Goal: Information Seeking & Learning: Check status

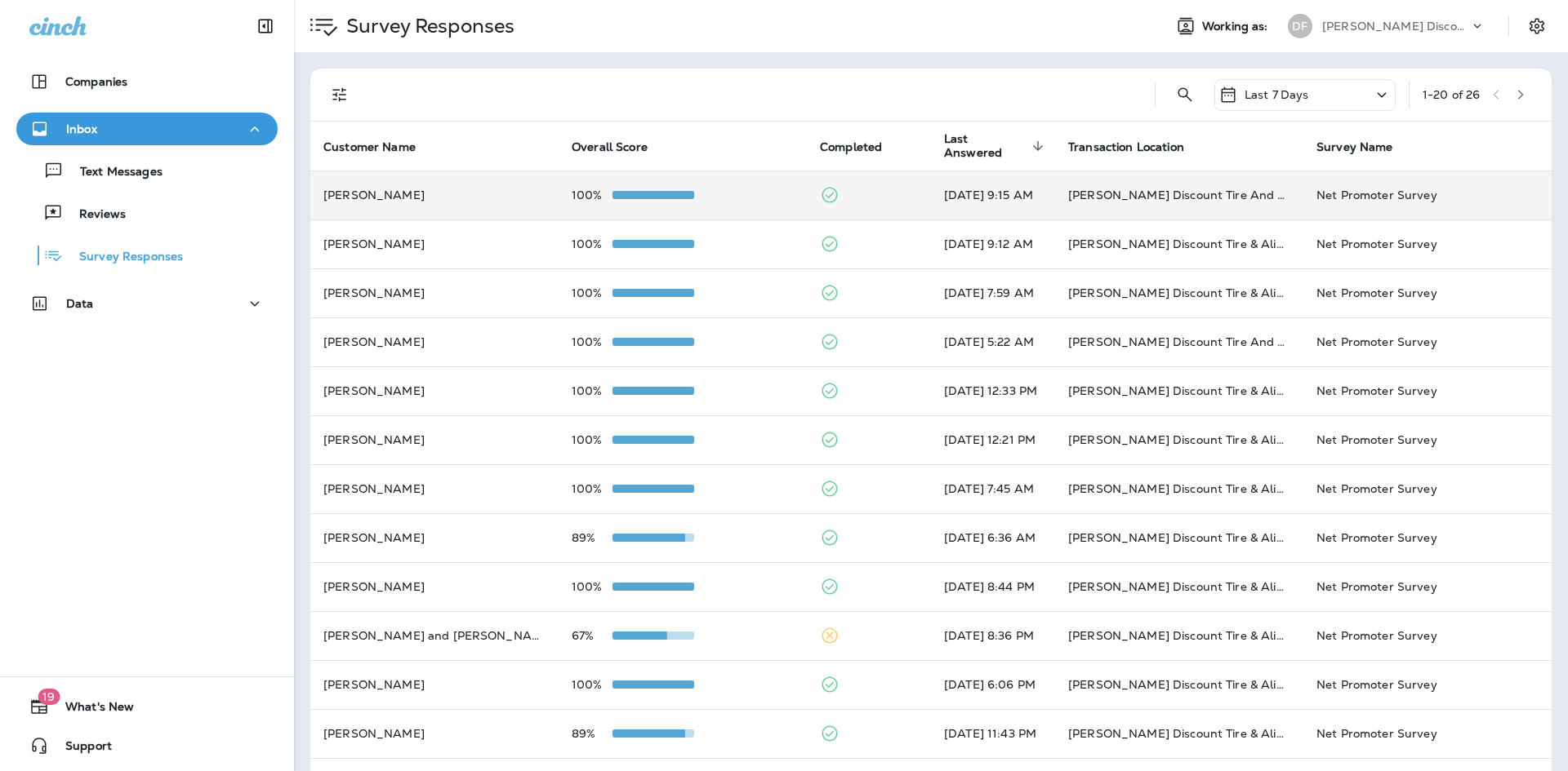
click at [371, 184] on td "[PERSON_NAME]" at bounding box center [434, 195] width 248 height 49
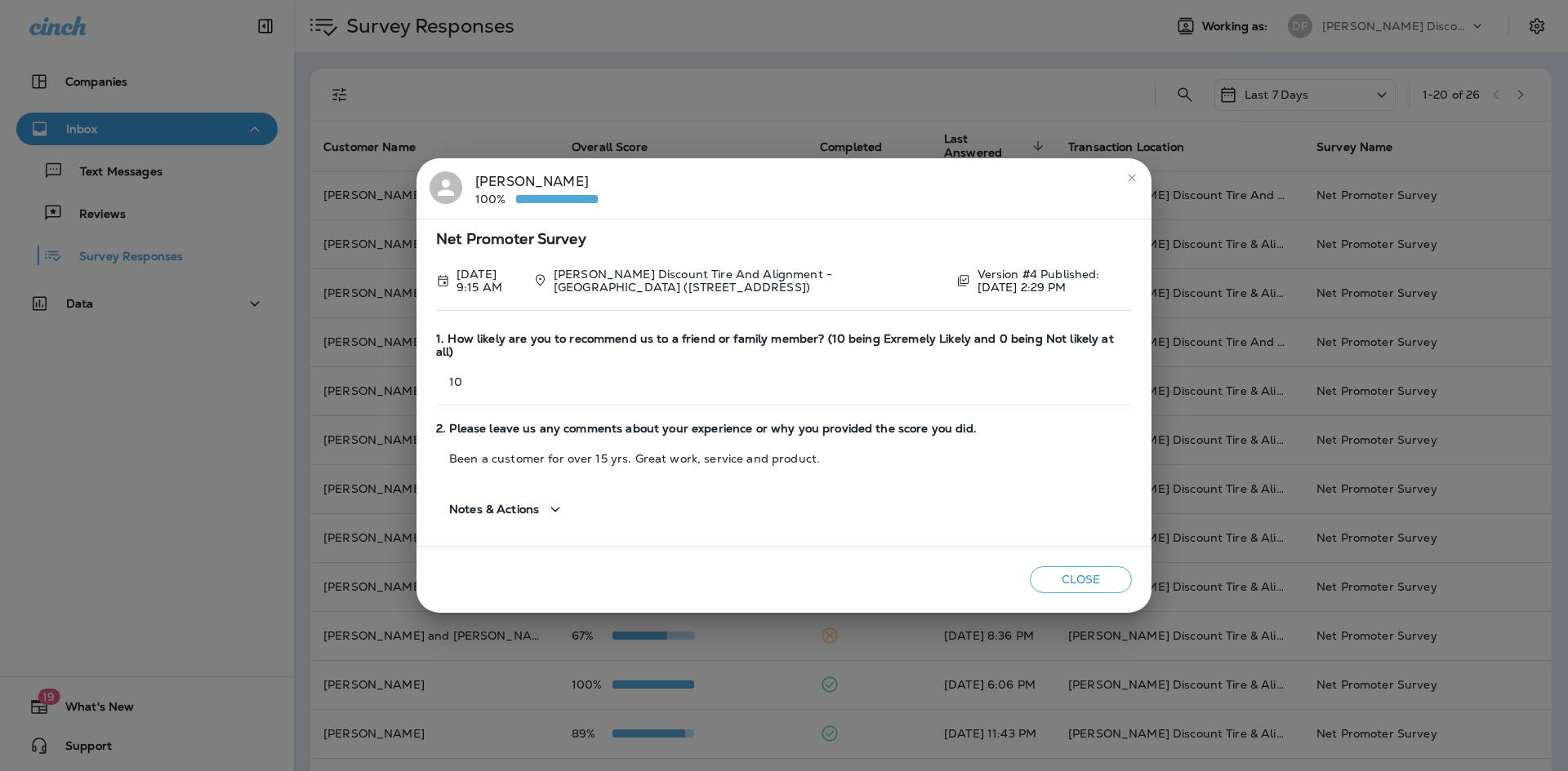
click at [1130, 185] on icon "close" at bounding box center [1132, 178] width 13 height 13
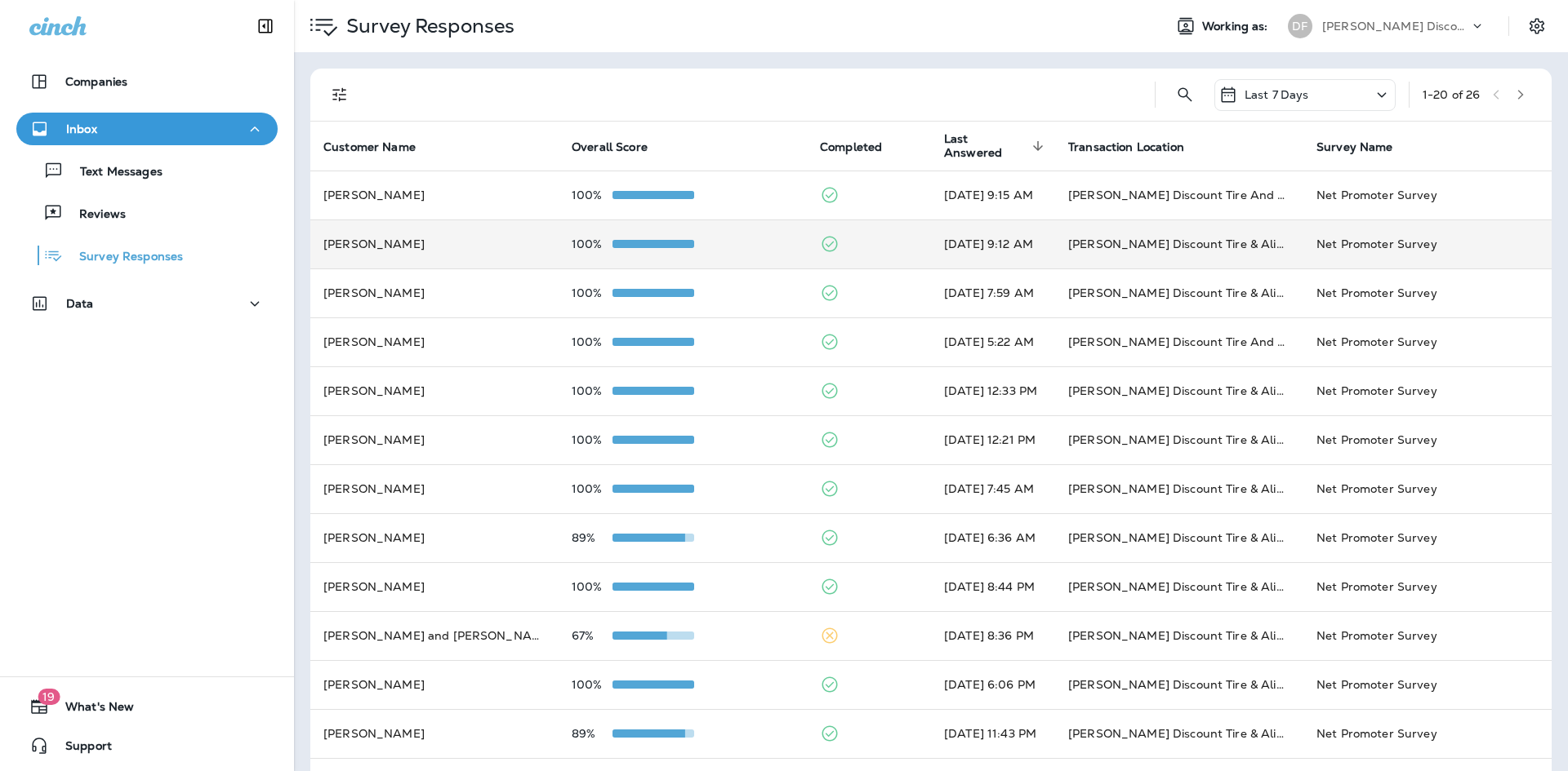
click at [406, 231] on td "[PERSON_NAME]" at bounding box center [434, 244] width 248 height 49
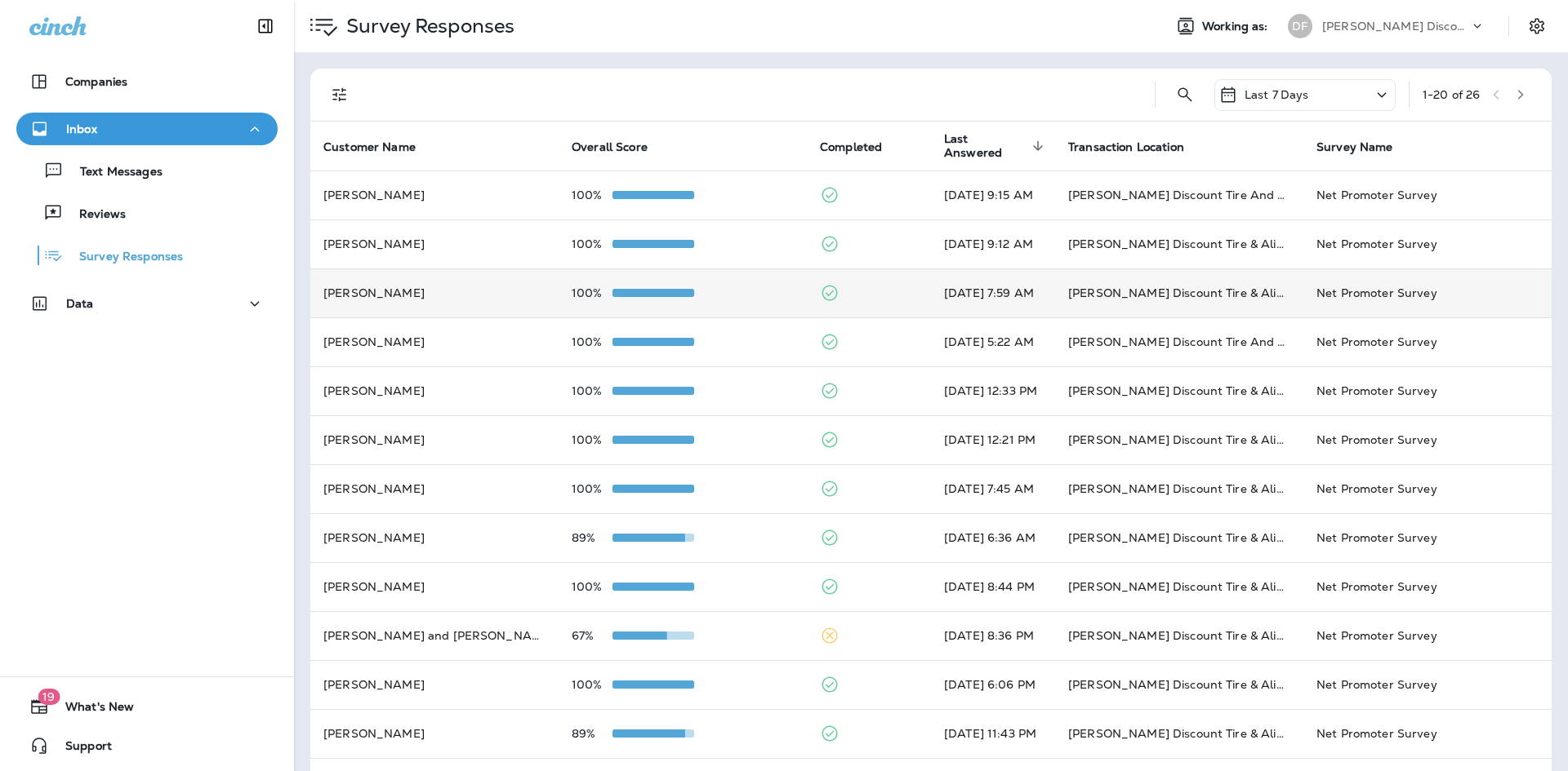
click at [379, 295] on td "[PERSON_NAME]" at bounding box center [434, 293] width 248 height 49
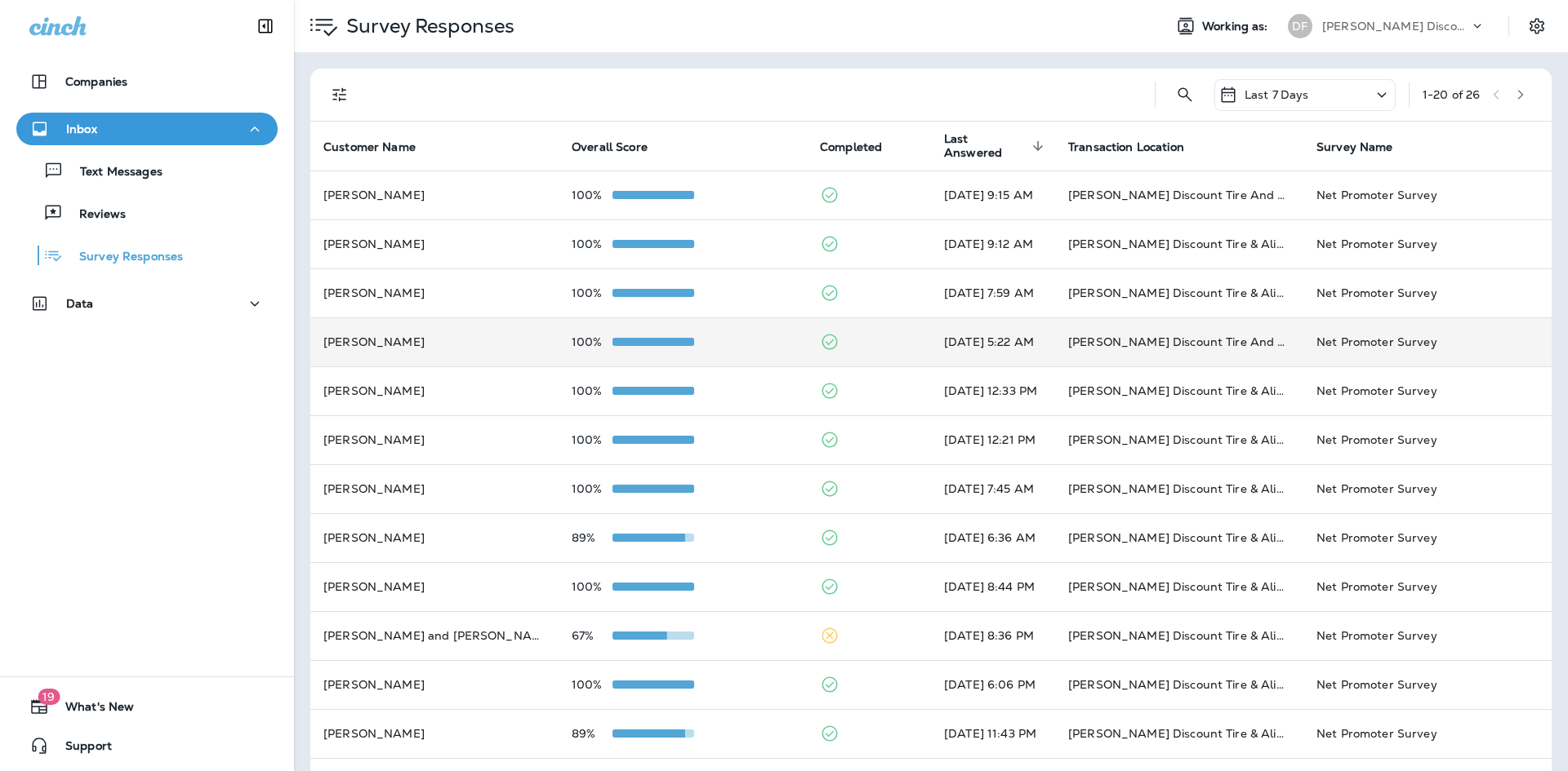
click at [360, 349] on td "[PERSON_NAME]" at bounding box center [434, 342] width 248 height 49
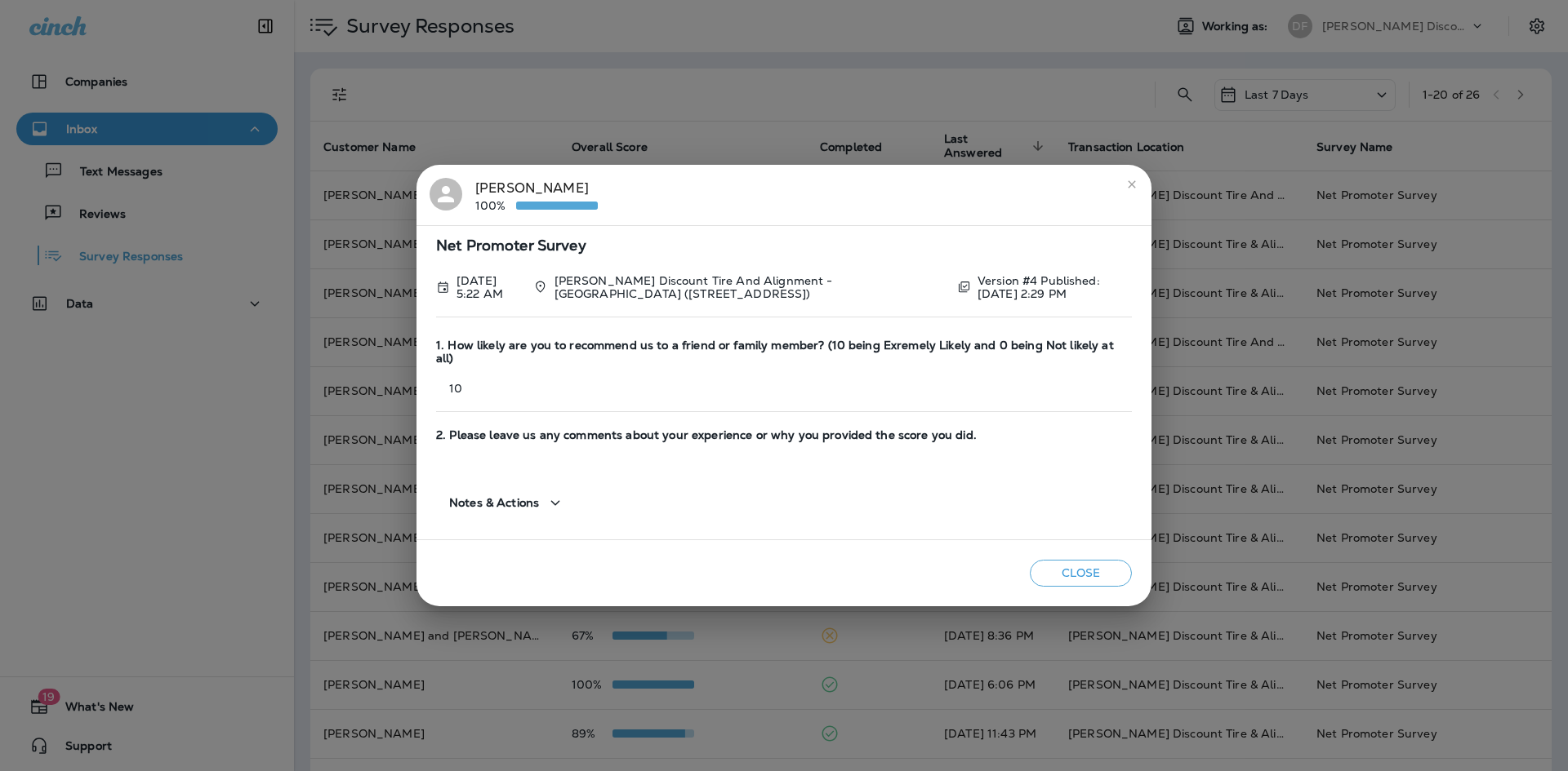
click at [1133, 191] on icon "close" at bounding box center [1132, 185] width 13 height 13
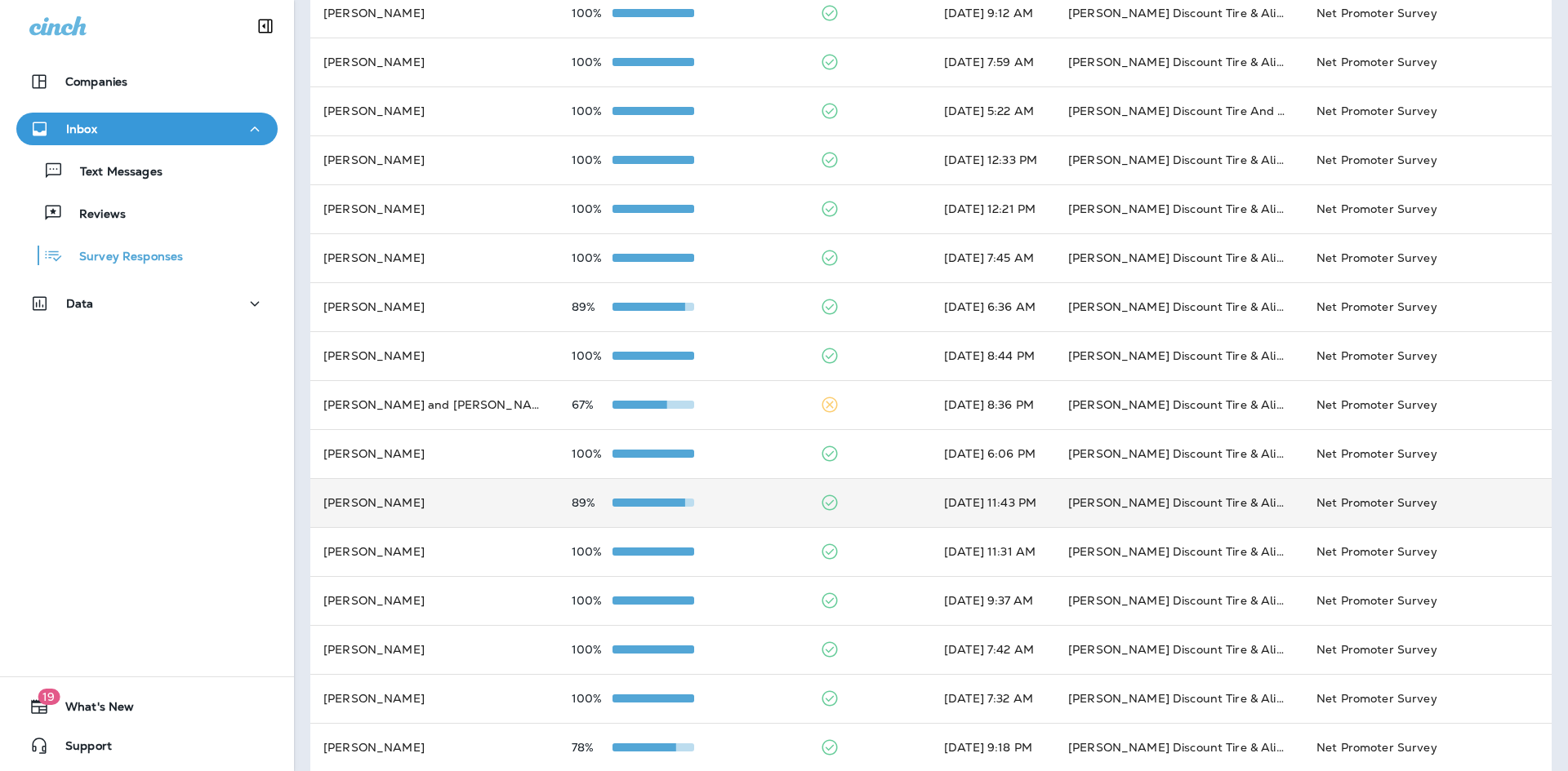
scroll to position [245, 0]
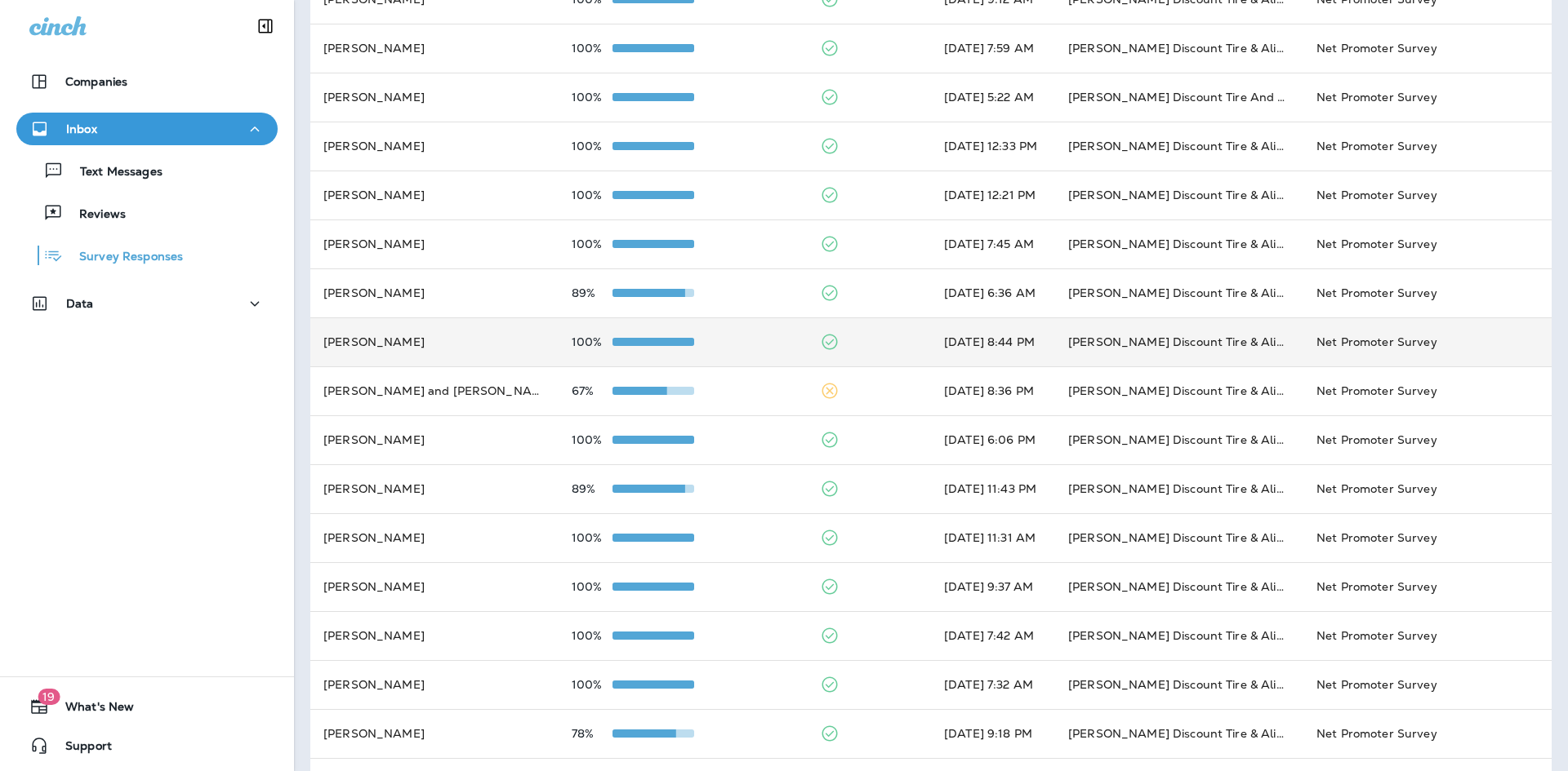
click at [383, 341] on td "[PERSON_NAME]" at bounding box center [434, 342] width 248 height 49
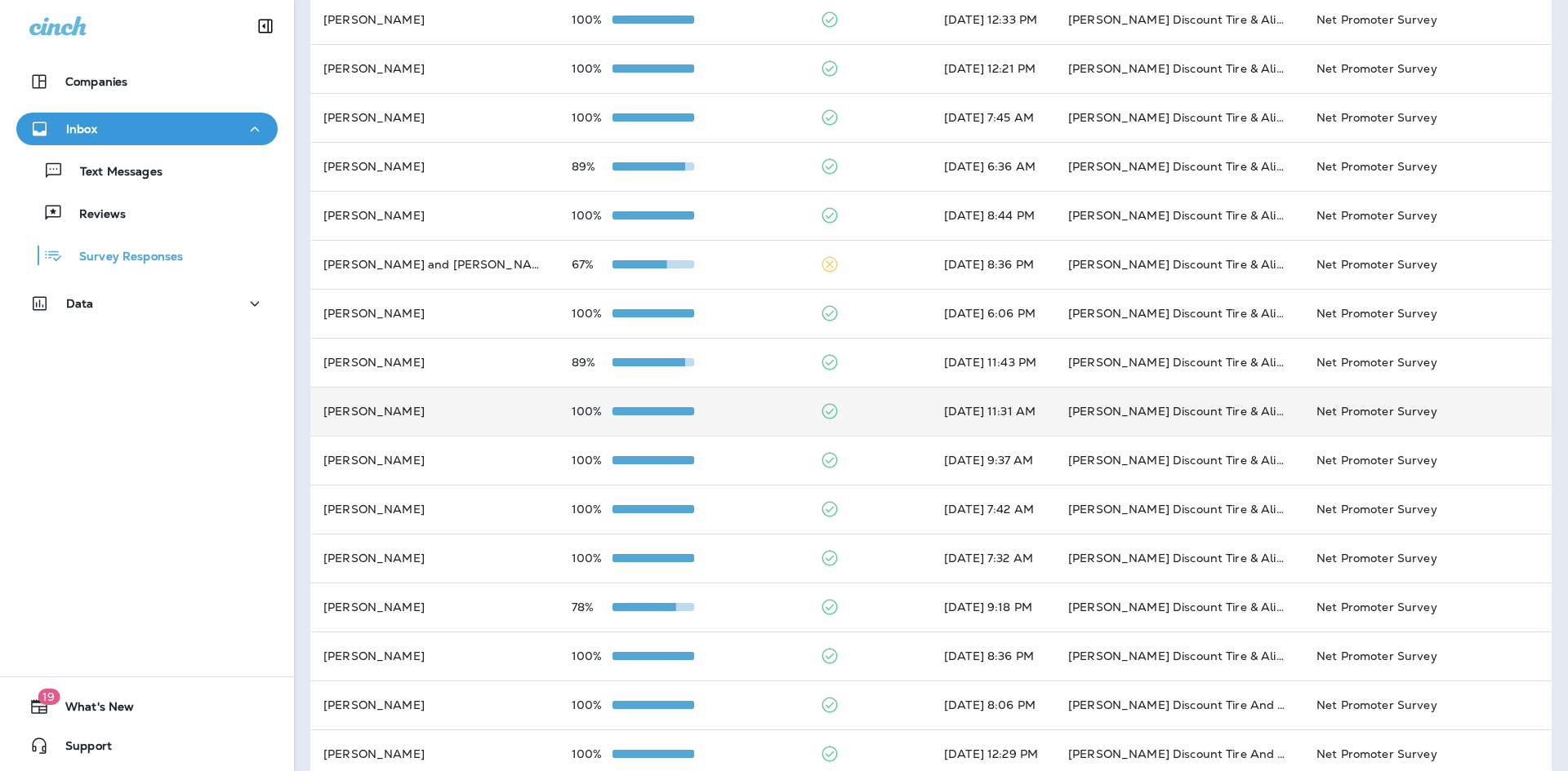
scroll to position [396, 0]
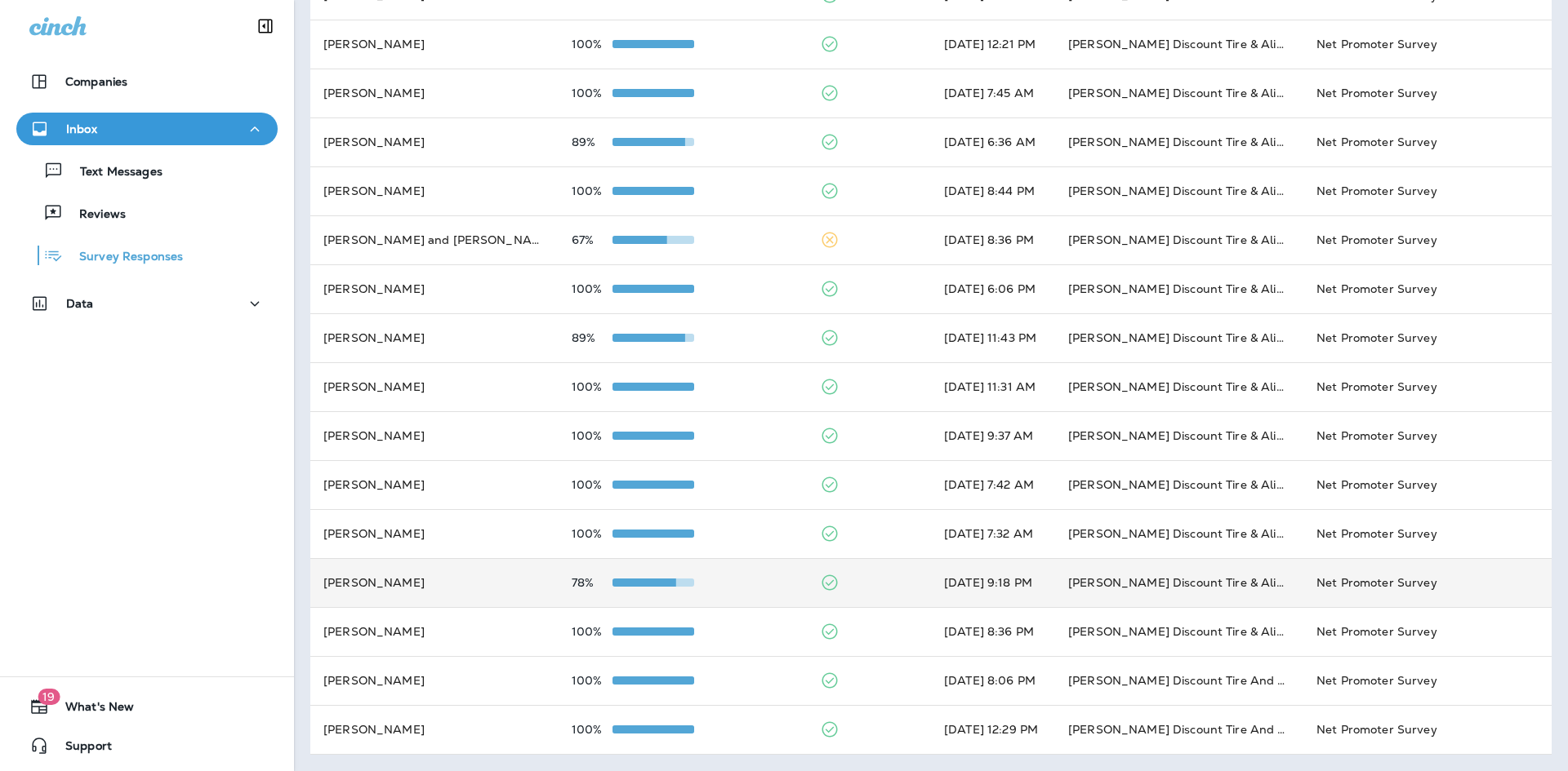
click at [357, 597] on td "[PERSON_NAME]" at bounding box center [434, 582] width 248 height 49
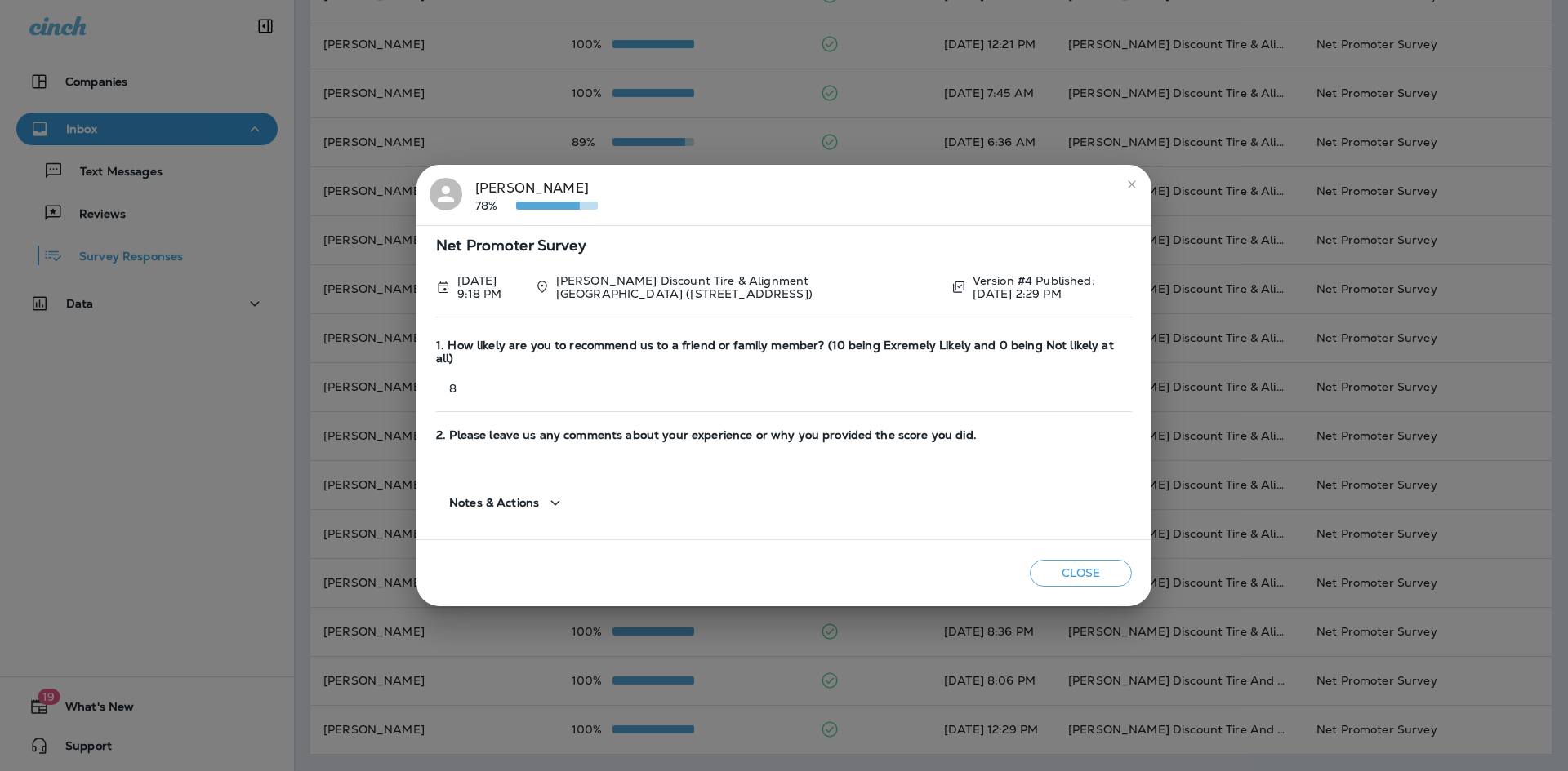
click at [569, 500] on button "Notes & Actions" at bounding box center [507, 503] width 142 height 47
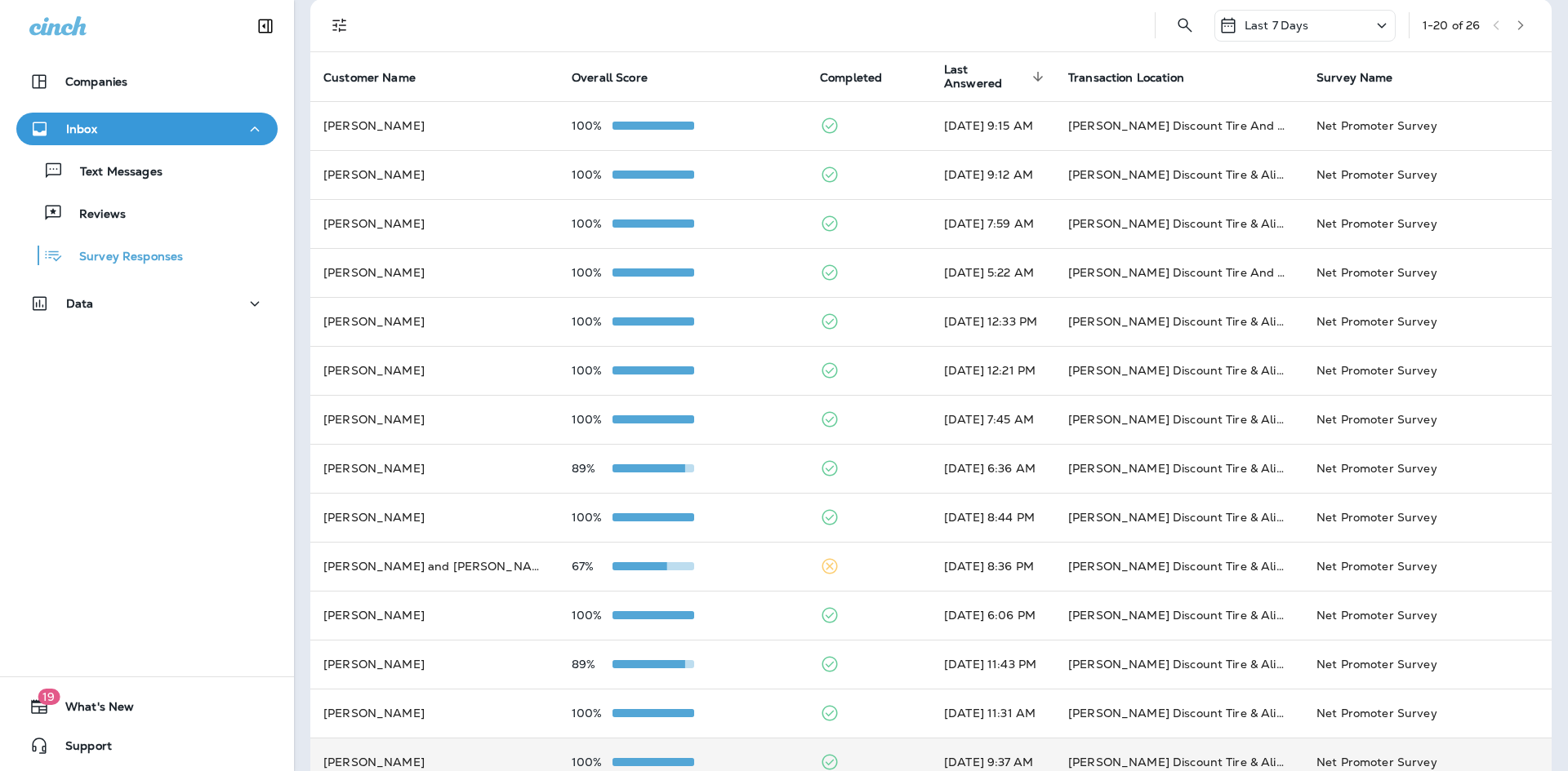
scroll to position [0, 0]
